Goal: Task Accomplishment & Management: Complete application form

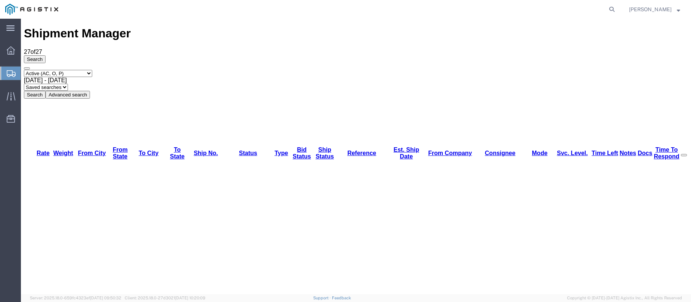
click at [6, 74] on div at bounding box center [10, 72] width 21 height 13
click at [379, 70] on div "Select status Active (AC, O, P) All Approved Awaiting Confirmation (AC) Booked …" at bounding box center [356, 84] width 664 height 29
click at [10, 72] on icon at bounding box center [11, 73] width 9 height 7
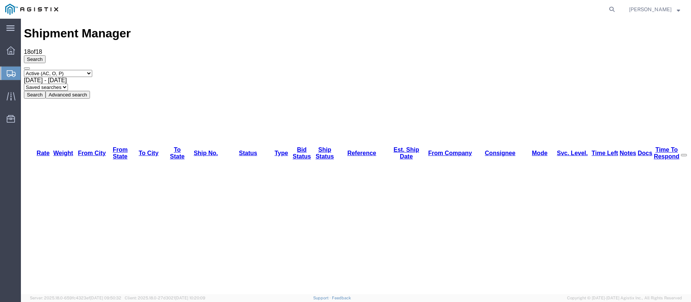
click at [72, 60] on div "Search Select status Active (AC, O, P) All Approved Awaiting Confirmation (AC) …" at bounding box center [356, 76] width 664 height 43
click at [7, 74] on icon at bounding box center [11, 73] width 9 height 7
click at [8, 72] on icon at bounding box center [11, 73] width 9 height 7
click at [7, 75] on icon at bounding box center [11, 73] width 9 height 7
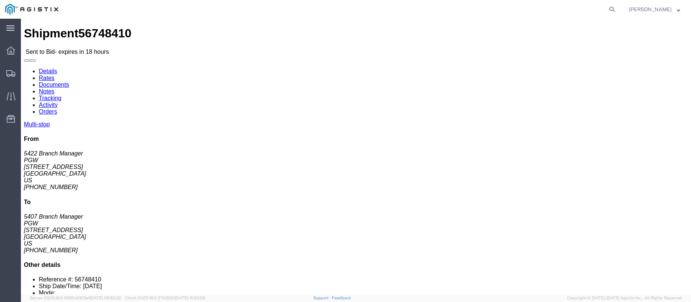
click link "Enter / Modify Bid"
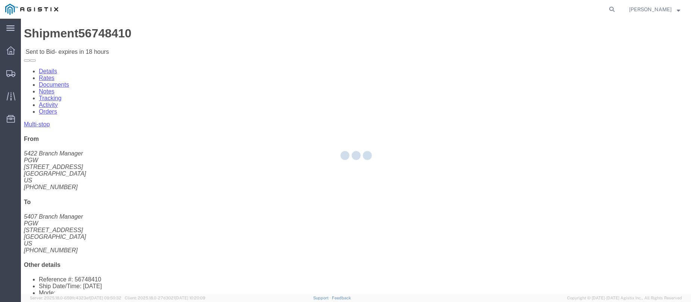
select select "146"
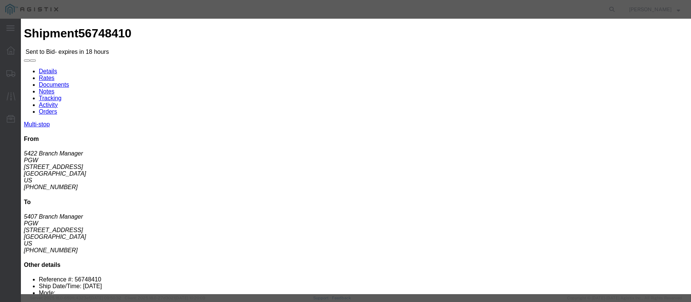
click select "Select CONESTOGA DFRM/STEP Economy TL Flatbed Intermodal LTL Standard Next Day …"
select select "25032"
click select "Select CONESTOGA DFRM/STEP Economy TL Flatbed Intermodal LTL Standard Next Day …"
click input "text"
type input "ats"
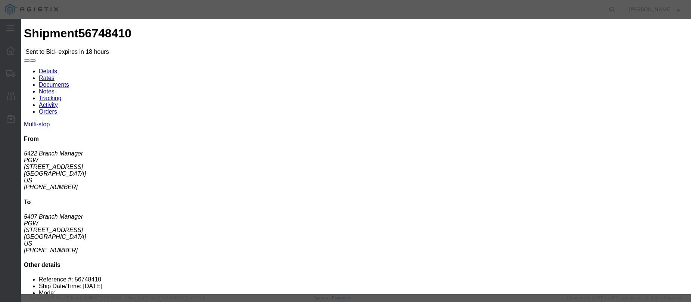
click input "number"
type input "1275"
click button "Submit"
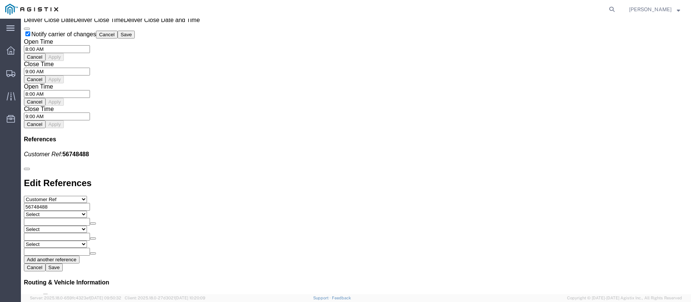
scroll to position [705, 0]
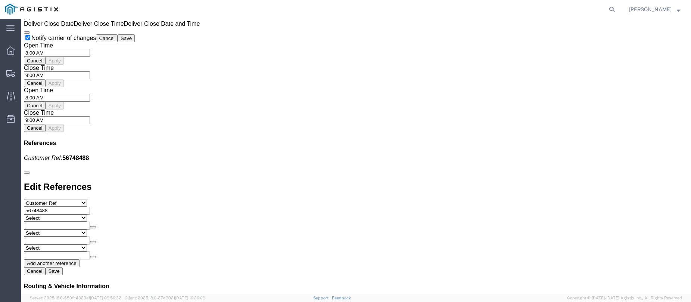
click link "Enter / Modify Bid"
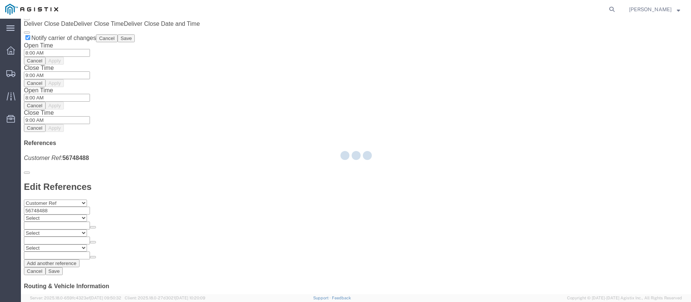
select select "146"
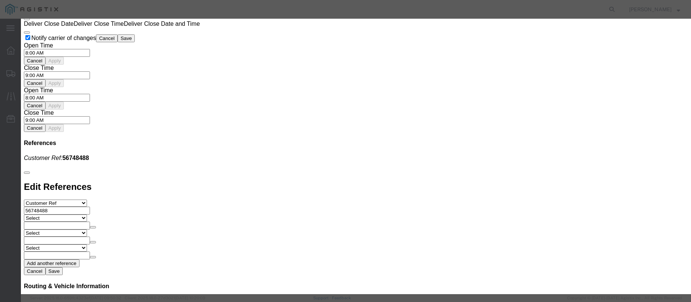
click select "Select CONESTOGA DFRM/STEP Economy TL Flatbed Intermodal LTL Standard Next Day …"
select select "25032"
click select "Select CONESTOGA DFRM/STEP Economy TL Flatbed Intermodal LTL Standard Next Day …"
click input "text"
type input "ats"
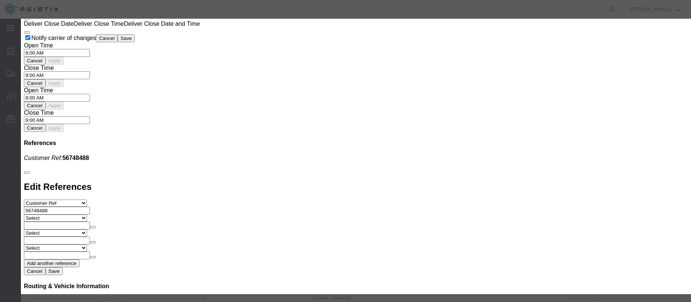
click input "number"
type input "2100"
click button "Submit"
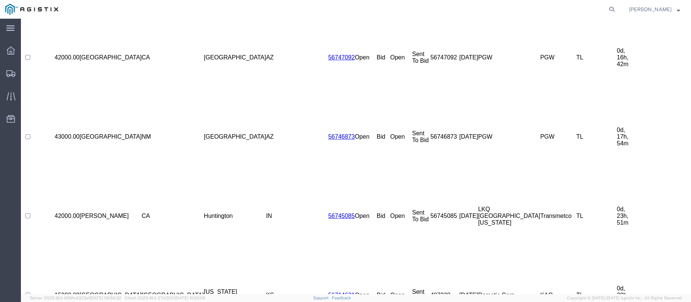
scroll to position [0, 0]
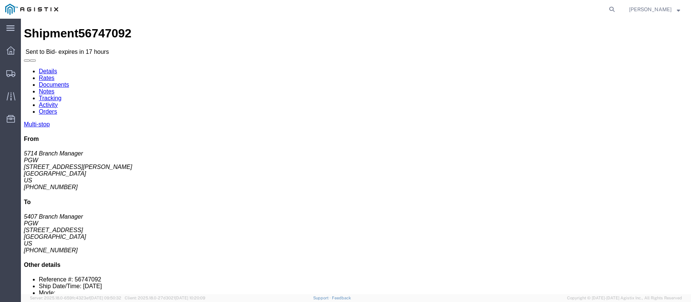
click link "Enter / Modify Bid"
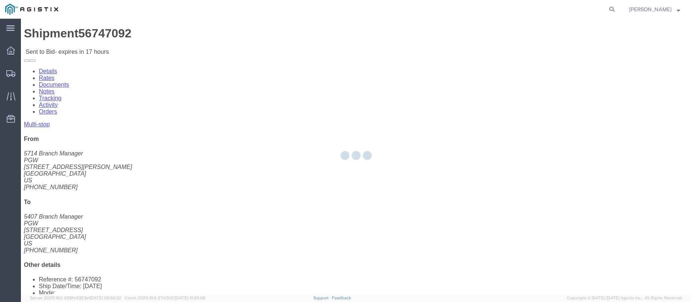
select select "146"
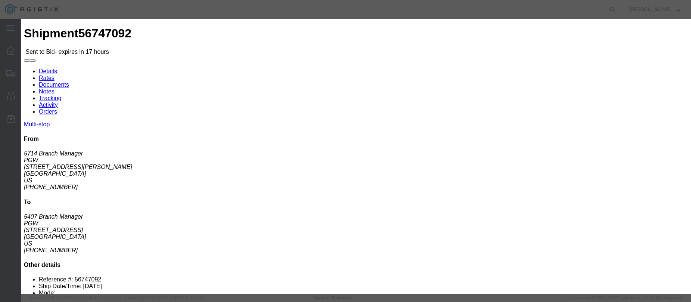
click select "Select CONESTOGA DFRM/STEP Economy TL Flatbed Intermodal LTL Standard Next Day …"
select select "25032"
click select "Select CONESTOGA DFRM/STEP Economy TL Flatbed Intermodal LTL Standard Next Day …"
click div "Bid Information Vendor Select ATS Logistics Service Level Select CONESTOGA DFRM…"
click input "text"
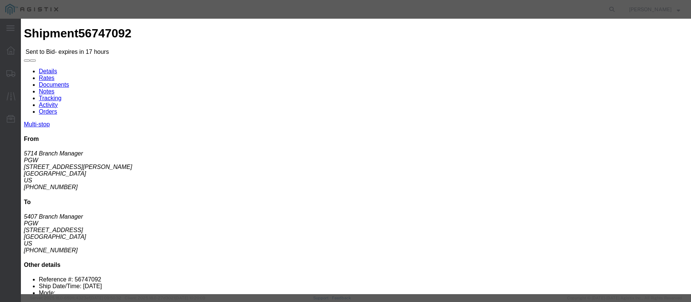
type input "ats"
click input "number"
type input "2475"
click button "Submit"
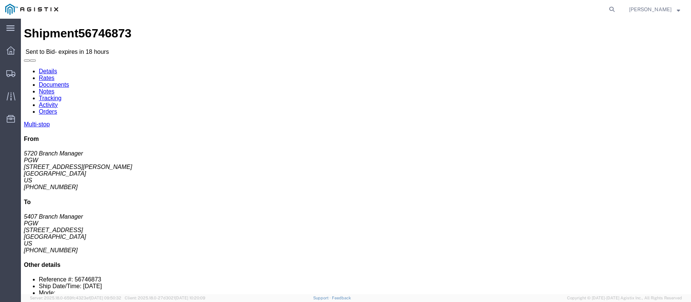
click link "Enter / Modify Bid"
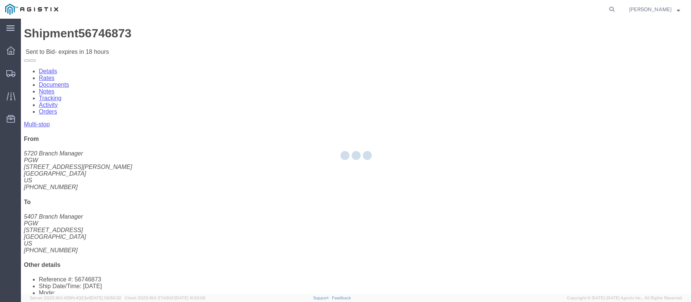
select select "146"
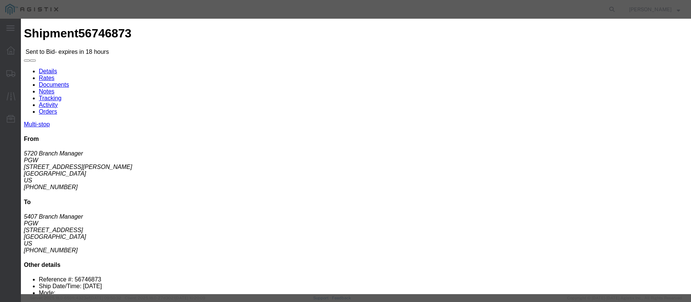
click select "Select CONESTOGA DFRM/STEP Economy TL Flatbed Intermodal LTL Standard Next Day …"
select select "25032"
click select "Select CONESTOGA DFRM/STEP Economy TL Flatbed Intermodal LTL Standard Next Day …"
click input "text"
type input "ats"
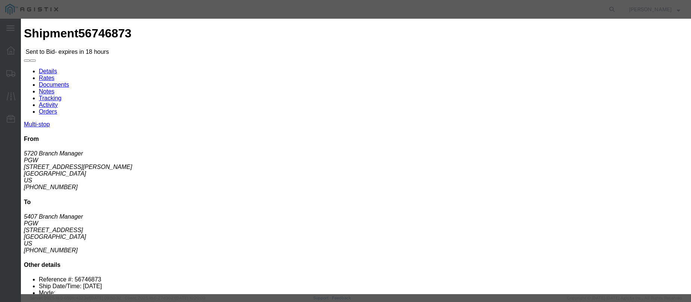
click input "number"
type input "1350"
click button "Submit"
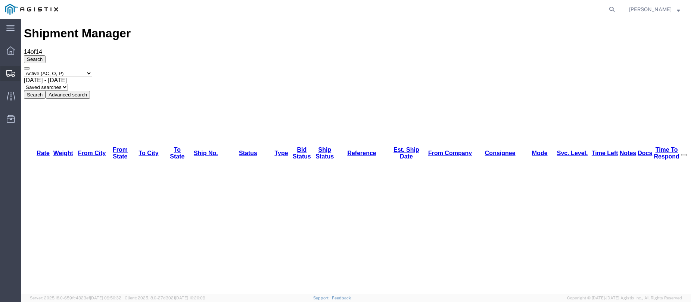
click at [6, 74] on div at bounding box center [10, 73] width 21 height 15
click at [6, 70] on div at bounding box center [10, 72] width 21 height 13
click at [13, 70] on icon at bounding box center [11, 73] width 9 height 7
click at [9, 69] on svg-icon at bounding box center [11, 72] width 9 height 7
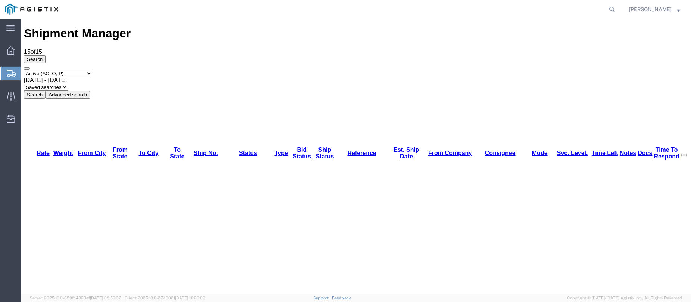
click at [8, 70] on icon at bounding box center [11, 73] width 9 height 7
